Goal: Task Accomplishment & Management: Manage account settings

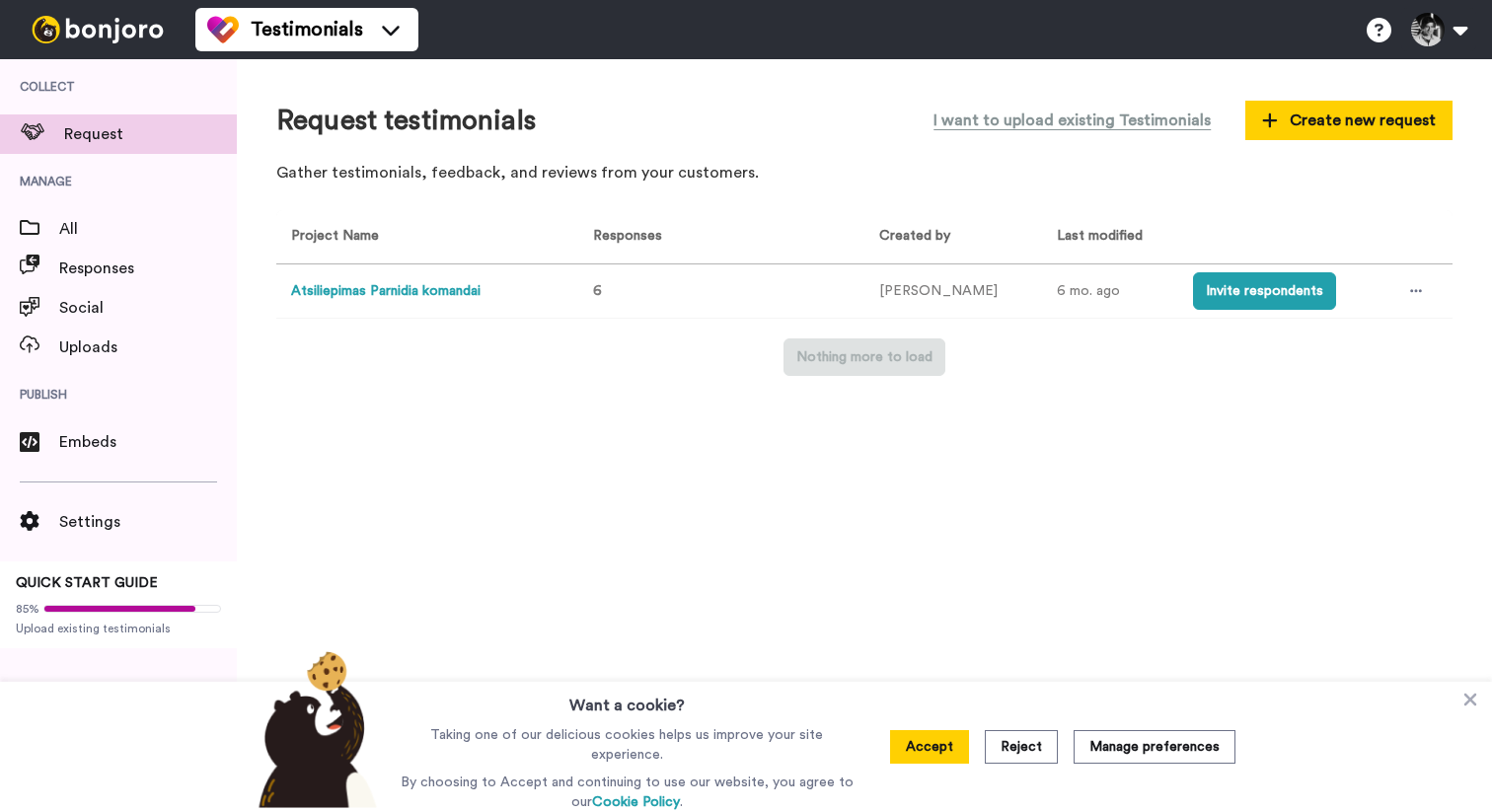
click at [337, 303] on td "Atsiliepimas Parnidia komandai" at bounding box center [423, 291] width 294 height 55
click at [345, 290] on button "Atsiliepimas Parnidia komandai" at bounding box center [386, 291] width 190 height 21
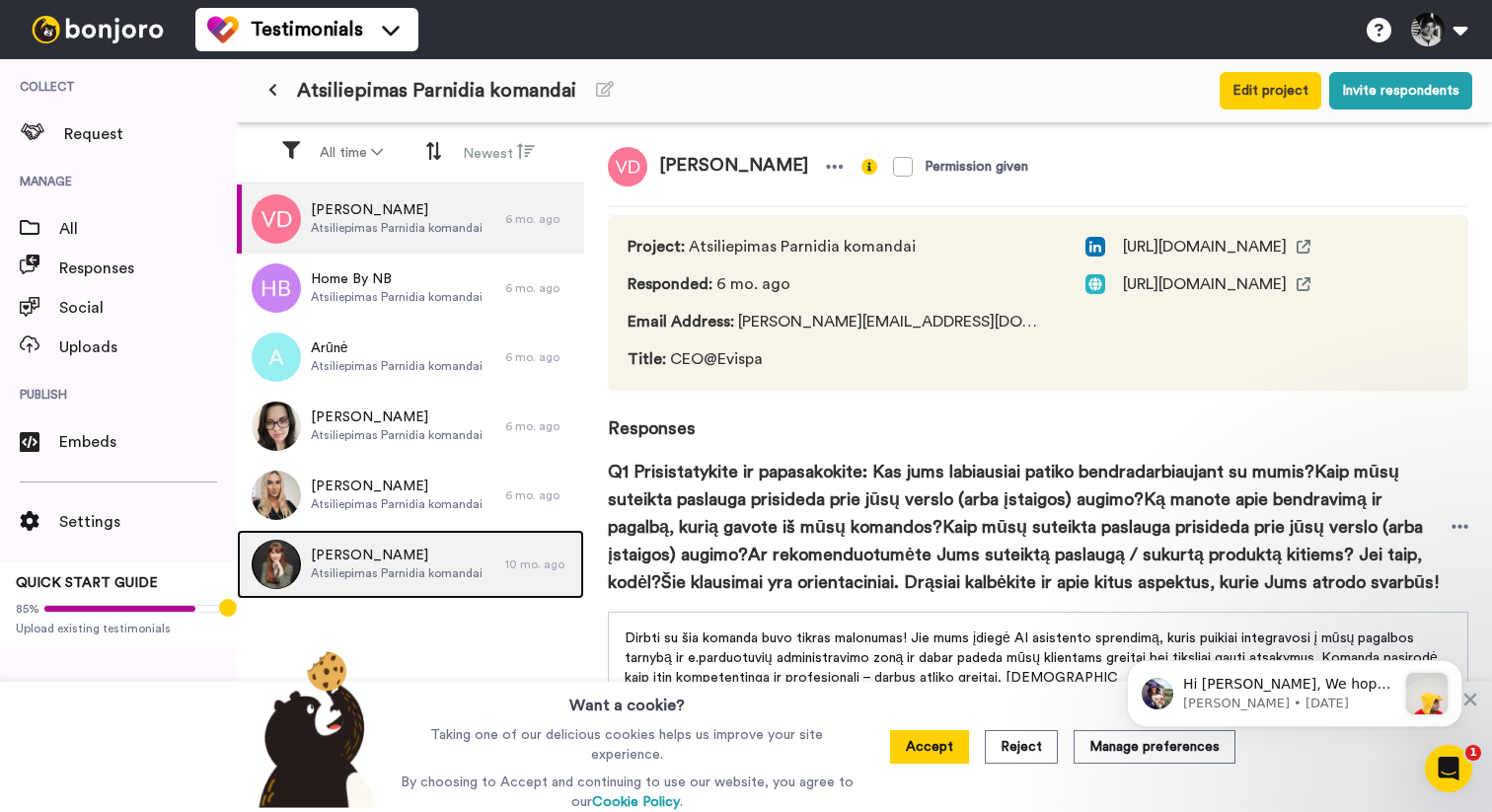
click at [419, 550] on span "[PERSON_NAME]" at bounding box center [397, 556] width 172 height 20
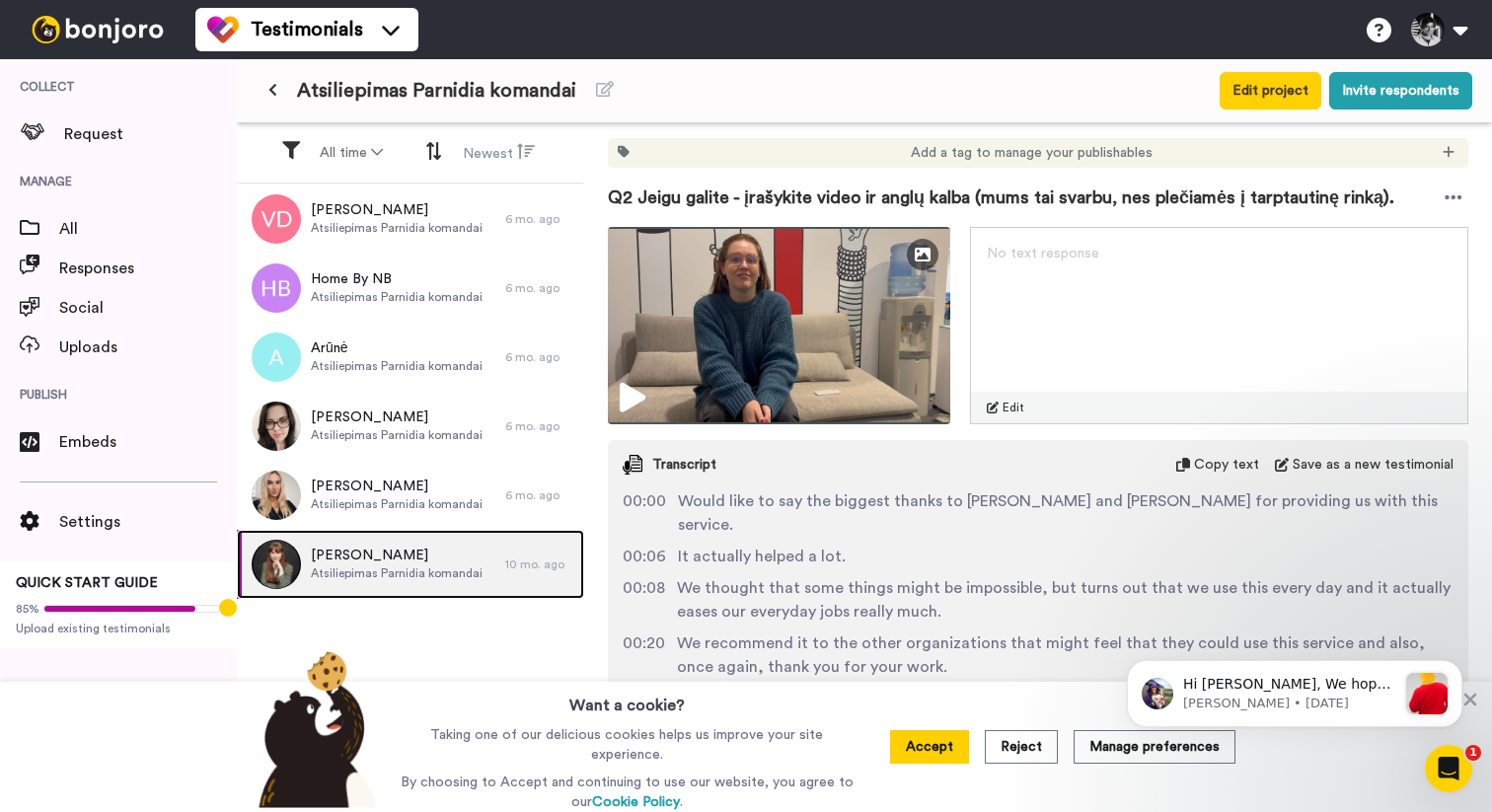
scroll to position [1152, 0]
